Goal: Find specific page/section: Find specific page/section

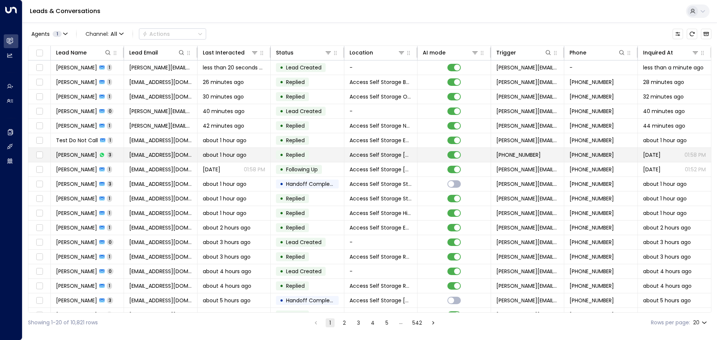
click at [121, 155] on td "[PERSON_NAME] 3" at bounding box center [87, 155] width 73 height 14
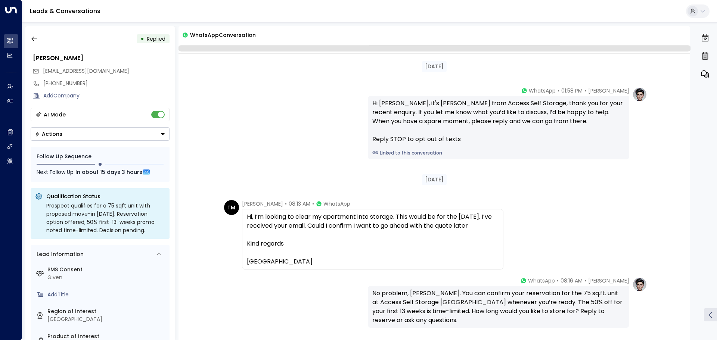
scroll to position [62, 0]
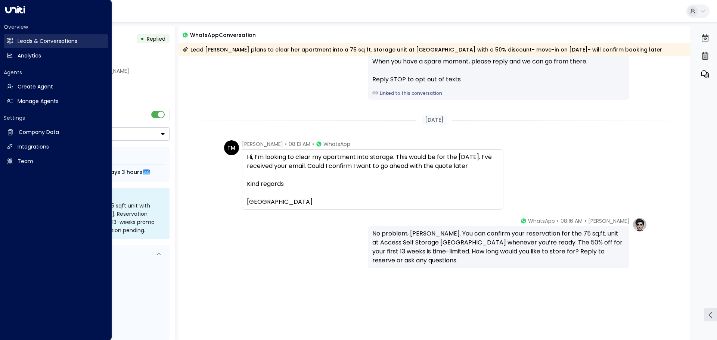
click at [45, 43] on h2 "Leads & Conversations" at bounding box center [48, 41] width 60 height 8
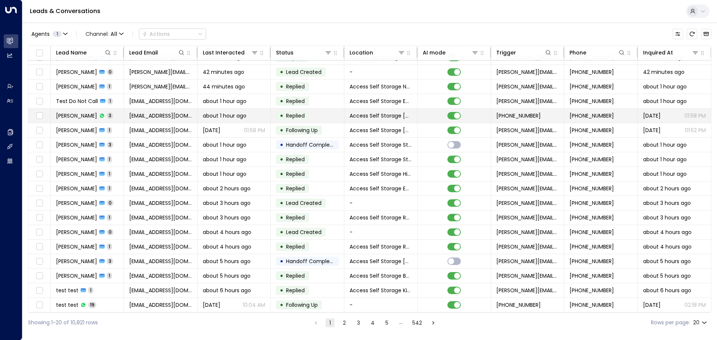
scroll to position [41, 0]
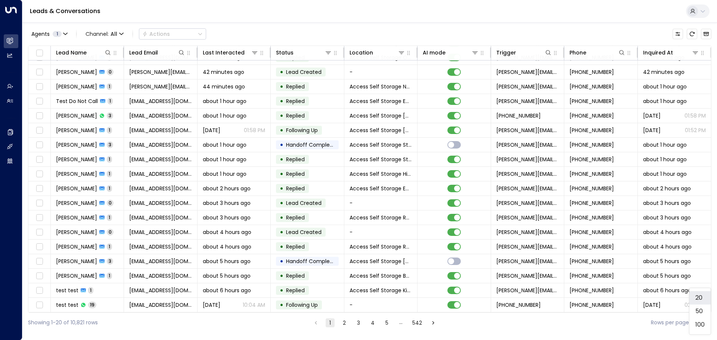
click at [705, 324] on body "Overview Leads & Conversations Leads & Conversations Analytics Analytics Agents…" at bounding box center [358, 166] width 717 height 333
click at [696, 325] on li "100" at bounding box center [699, 324] width 21 height 13
type input "***"
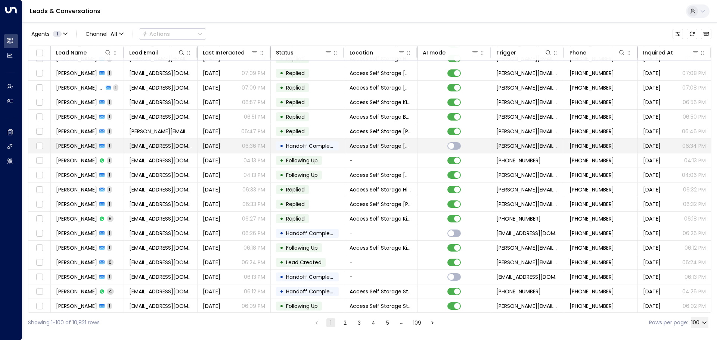
scroll to position [1131, 0]
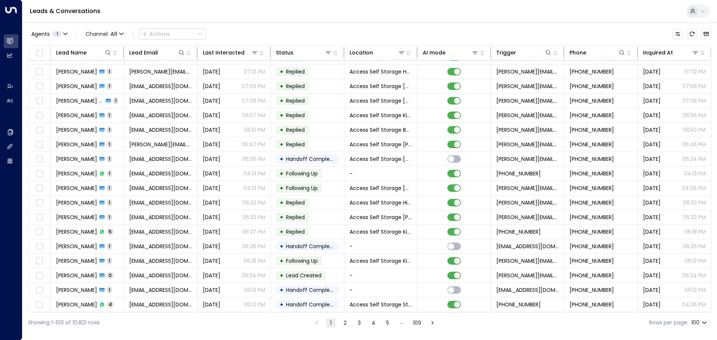
click at [716, 148] on div "Agents 1 Channel: All Actions Lead Name Lead Email Last Interacted Status Locat…" at bounding box center [369, 177] width 694 height 310
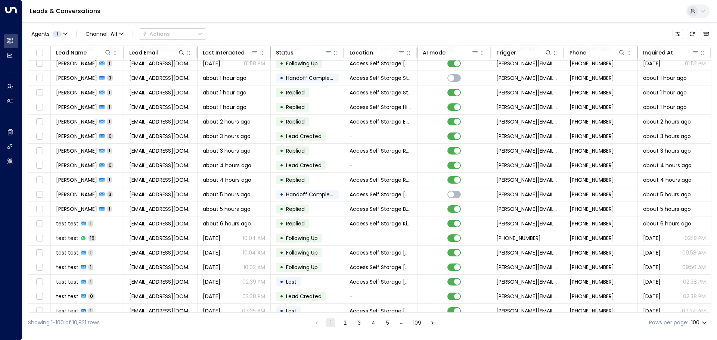
scroll to position [0, 0]
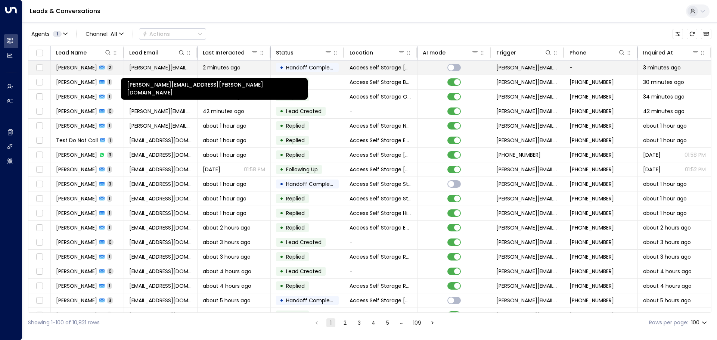
click at [162, 70] on span "[PERSON_NAME][EMAIL_ADDRESS][PERSON_NAME][DOMAIN_NAME]" at bounding box center [160, 67] width 62 height 7
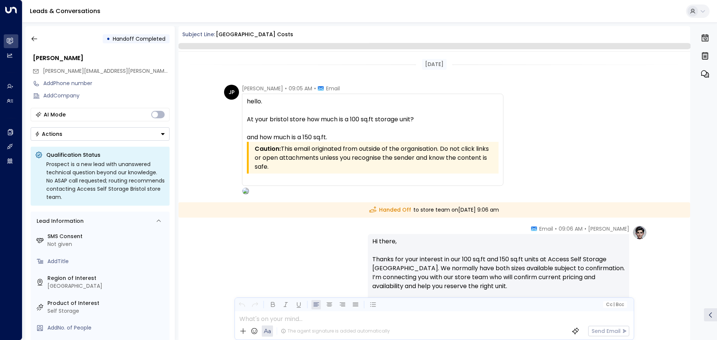
scroll to position [136, 0]
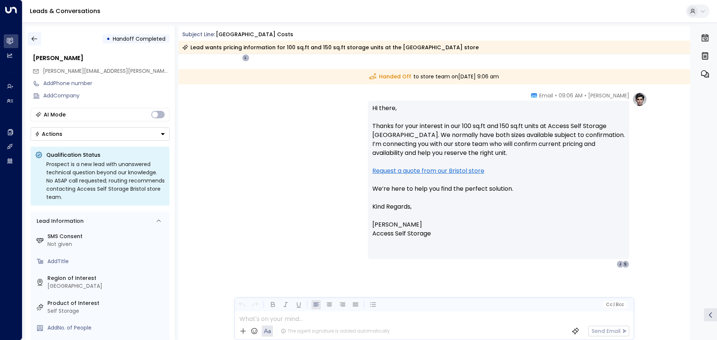
click at [31, 39] on icon "button" at bounding box center [34, 38] width 7 height 7
